Goal: Task Accomplishment & Management: Use online tool/utility

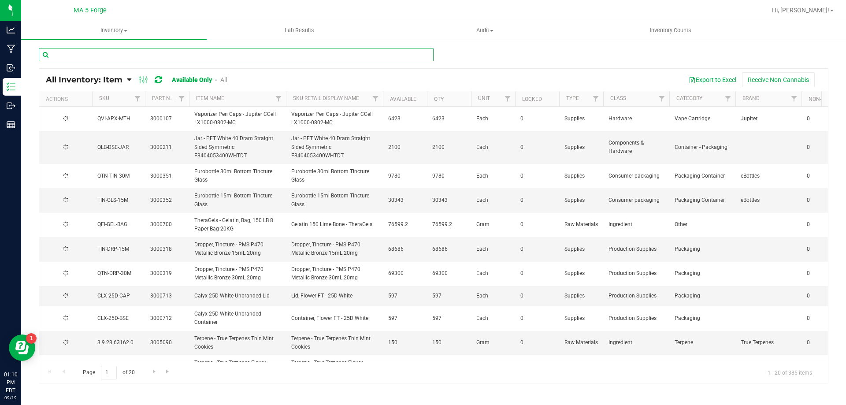
click at [138, 57] on input "text" at bounding box center [236, 54] width 395 height 13
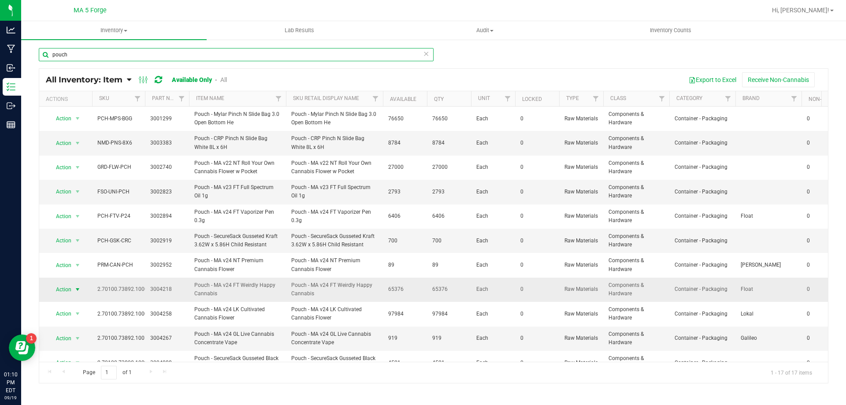
type input "pouch"
click at [72, 287] on span "select" at bounding box center [77, 289] width 11 height 12
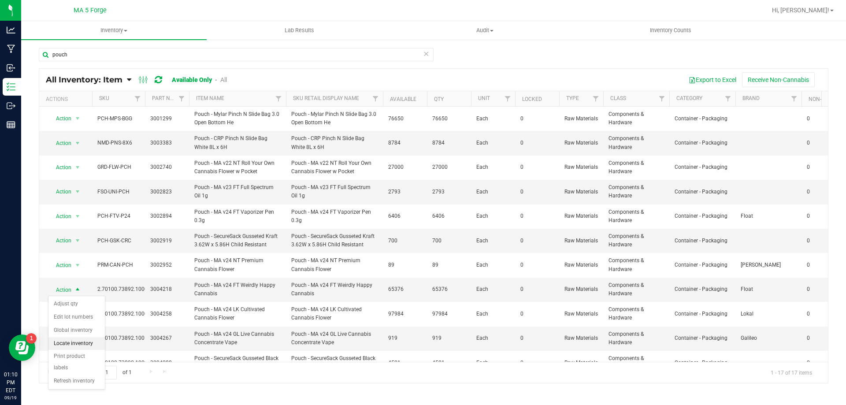
click at [63, 339] on li "Locate inventory" at bounding box center [76, 343] width 56 height 13
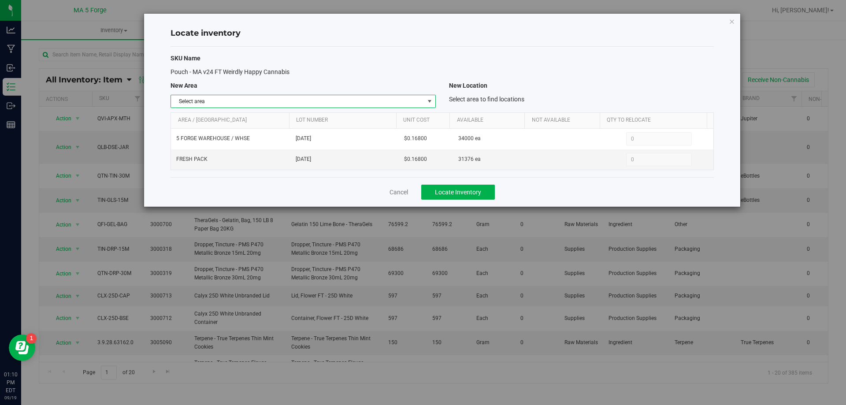
click at [431, 103] on span "select" at bounding box center [429, 101] width 7 height 7
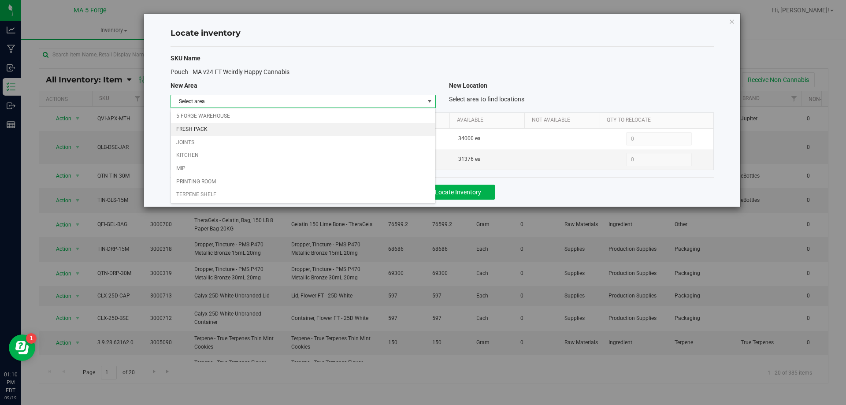
click at [210, 130] on li "FRESH PACK" at bounding box center [303, 129] width 264 height 13
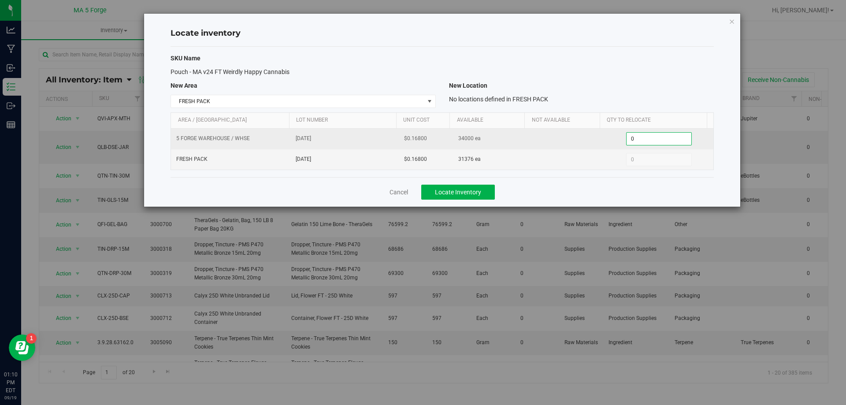
click at [645, 136] on span "0 0" at bounding box center [659, 138] width 66 height 13
type input "1000"
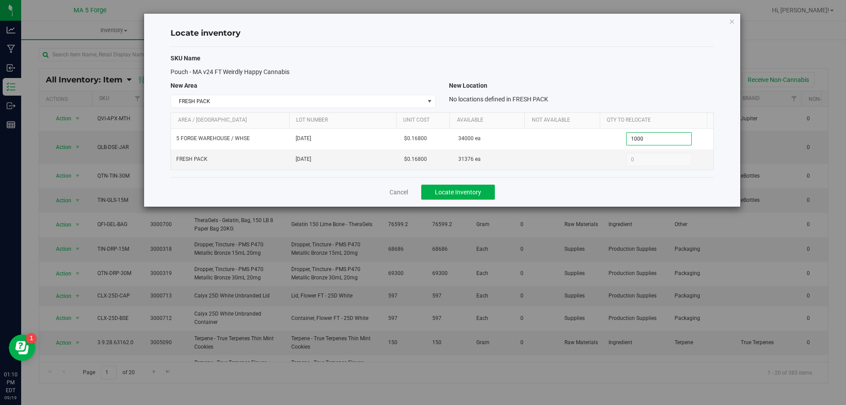
type input "1,000"
drag, startPoint x: 610, startPoint y: 82, endPoint x: 447, endPoint y: 168, distance: 184.8
click at [610, 80] on div "SKU Name Pouch - MA v24 FT Weirdly Happy Cannabis New Area New Location FRESH P…" at bounding box center [443, 112] width 544 height 130
click at [447, 196] on button "Locate Inventory" at bounding box center [458, 192] width 74 height 15
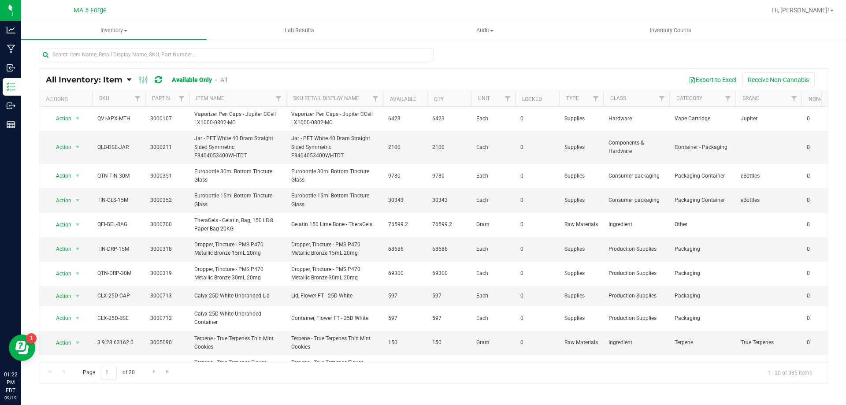
click at [130, 79] on icon at bounding box center [129, 80] width 4 height 8
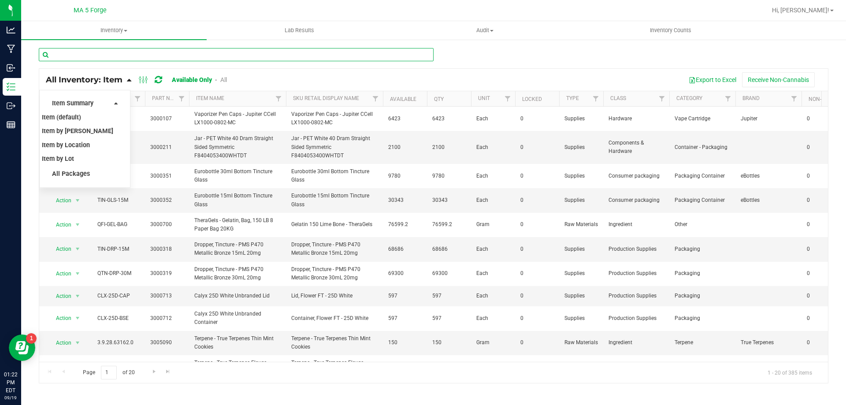
click at [152, 55] on input "text" at bounding box center [236, 54] width 395 height 13
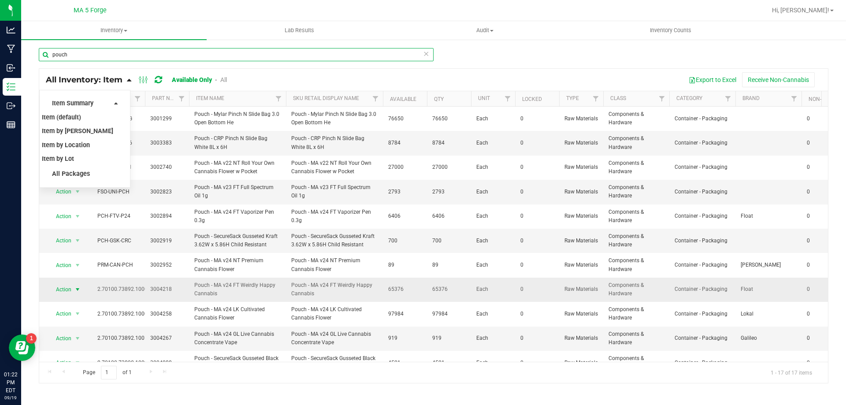
type input "pouch"
click at [78, 291] on span "select" at bounding box center [77, 289] width 7 height 7
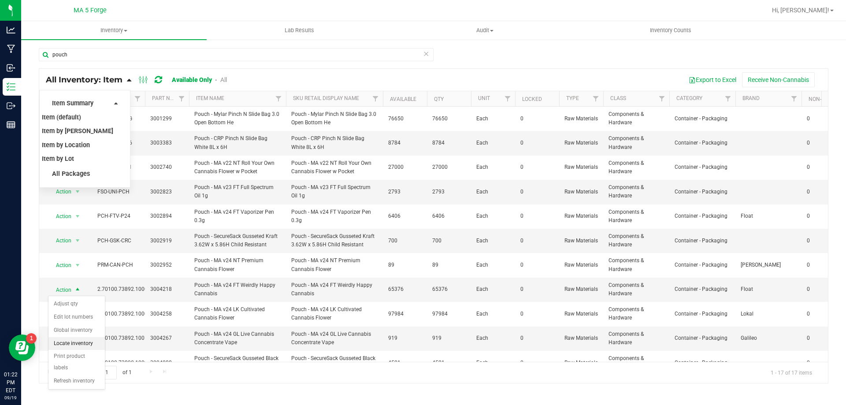
click at [67, 345] on li "Locate inventory" at bounding box center [76, 343] width 56 height 13
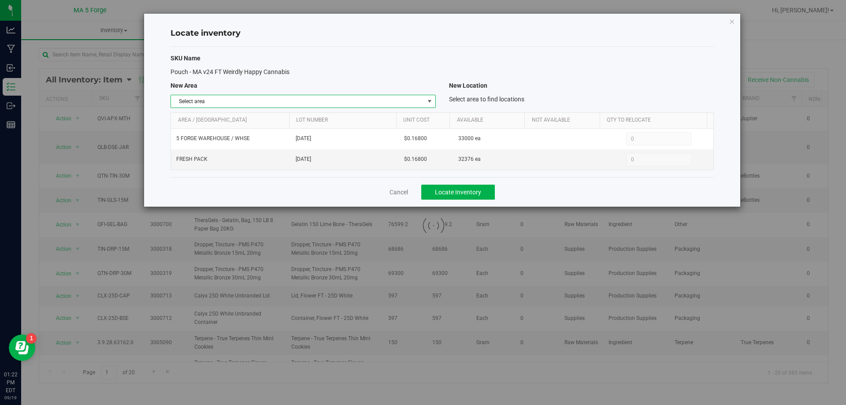
click at [431, 104] on span "select" at bounding box center [429, 101] width 7 height 7
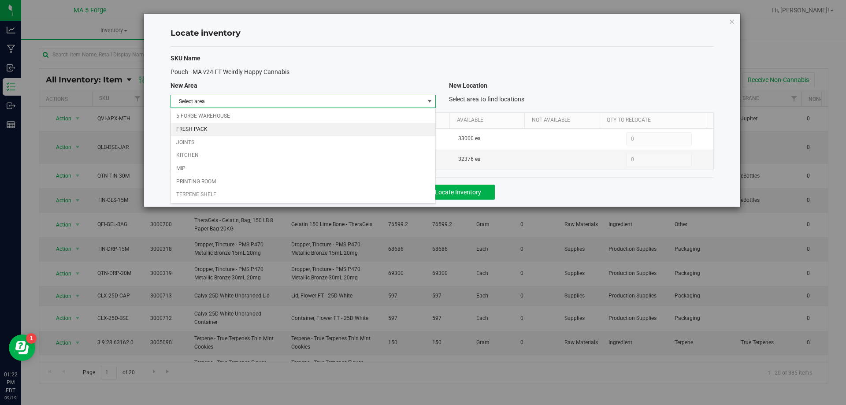
click at [206, 130] on li "FRESH PACK" at bounding box center [303, 129] width 264 height 13
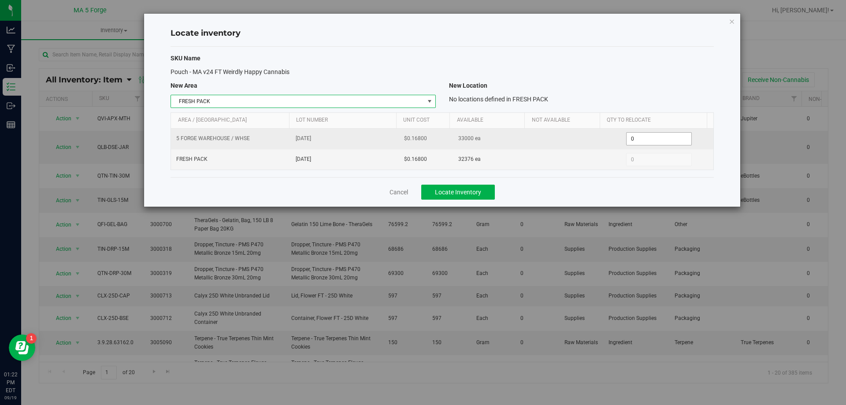
click at [635, 141] on span "0 0" at bounding box center [659, 138] width 66 height 13
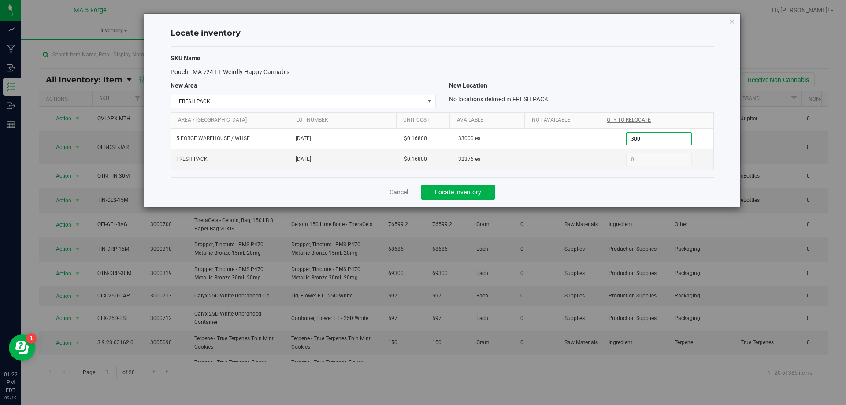
type input "3000"
type input "3,000"
click at [620, 85] on div "New Location" at bounding box center [582, 85] width 278 height 9
click at [471, 192] on span "Locate Inventory" at bounding box center [458, 192] width 46 height 7
